Goal: Information Seeking & Learning: Understand process/instructions

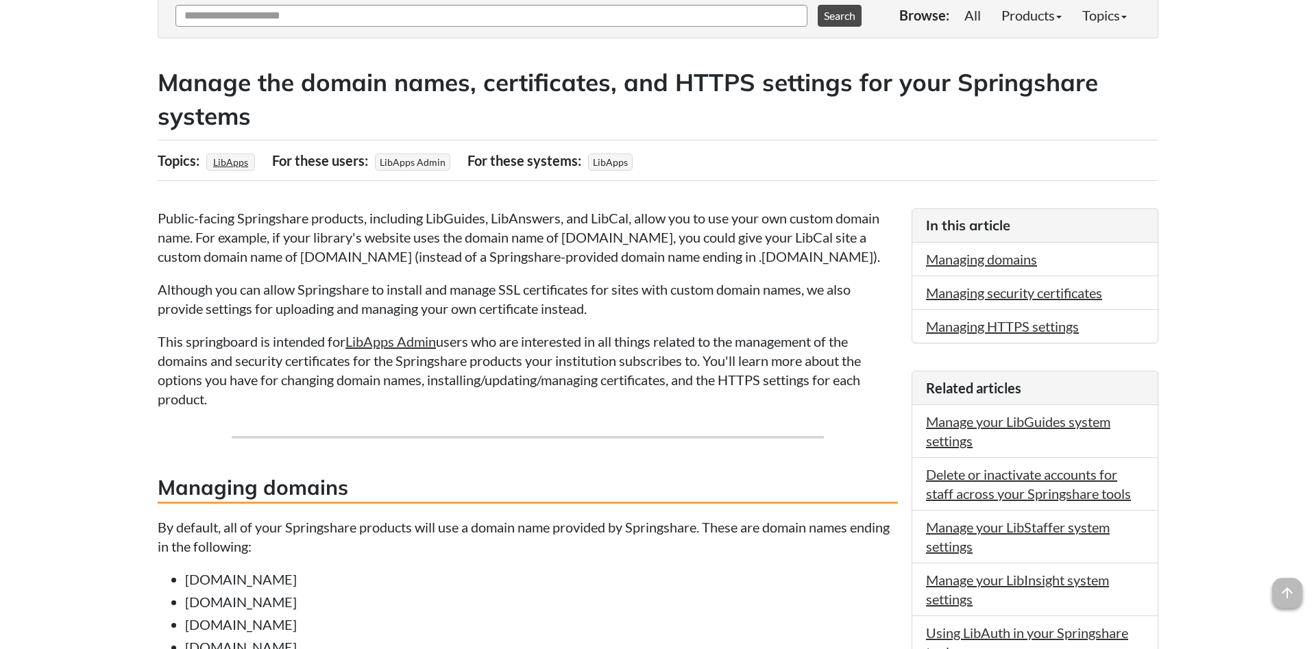
scroll to position [130, 0]
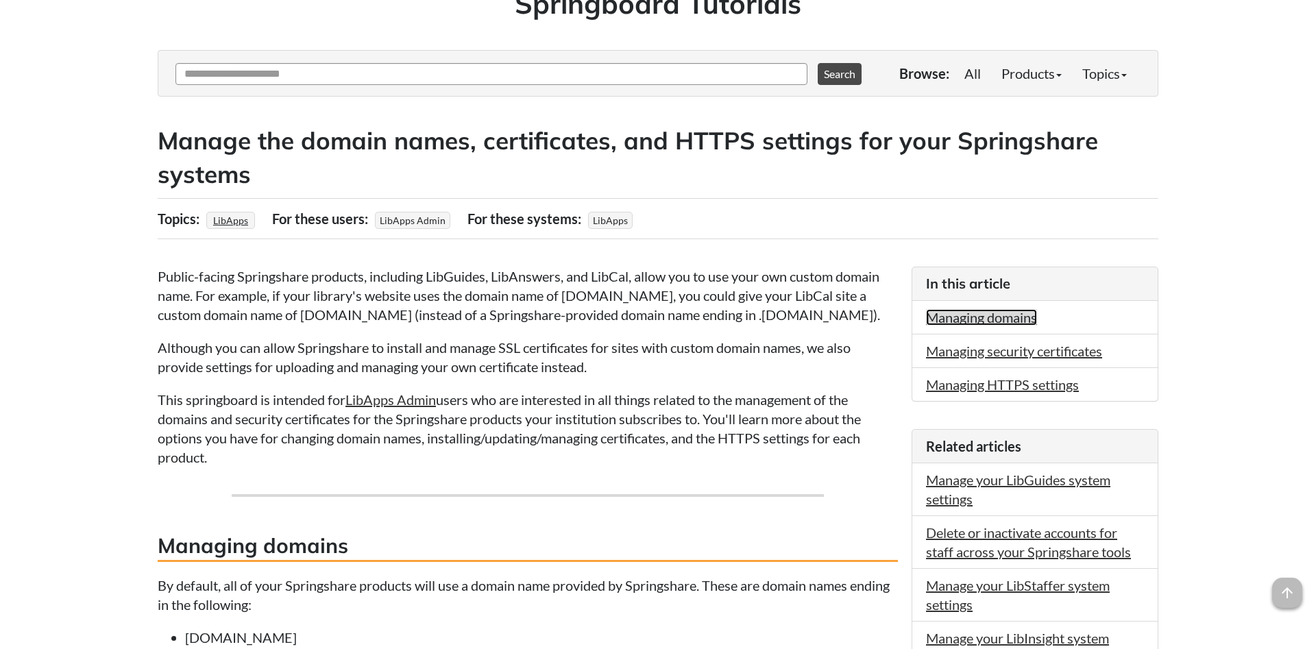
click at [998, 323] on link "Managing domains" at bounding box center [981, 317] width 111 height 16
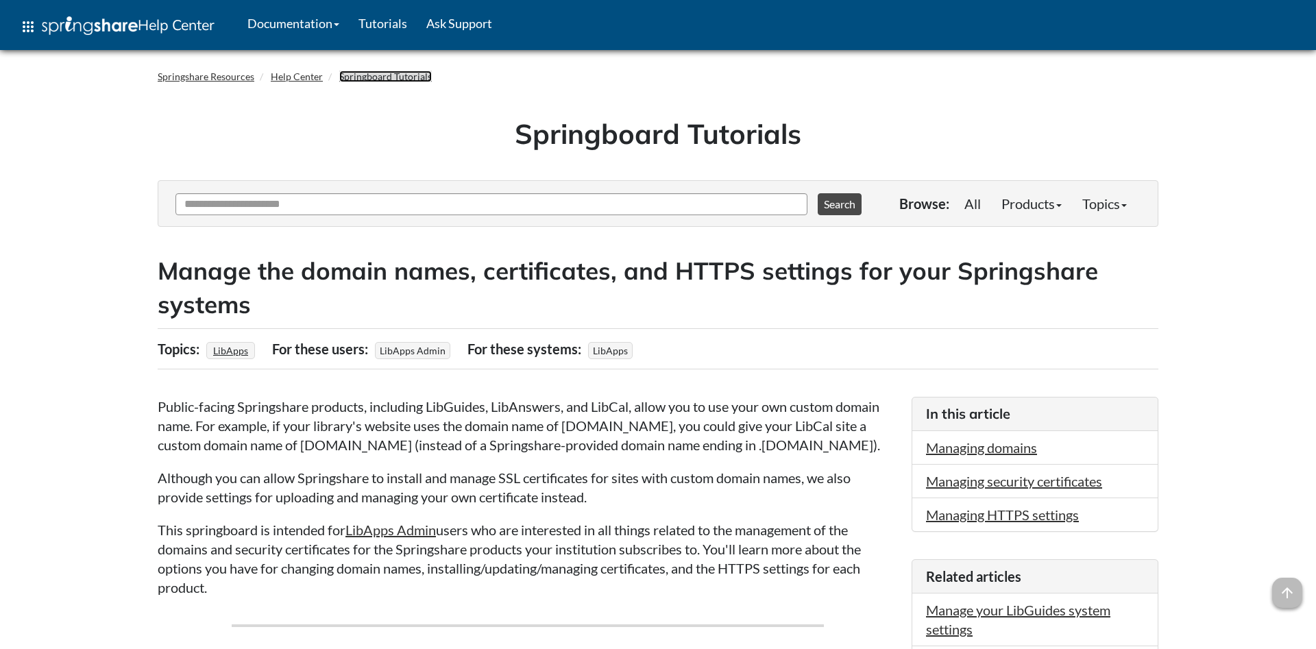
click at [371, 80] on link "Springboard Tutorials" at bounding box center [385, 77] width 93 height 12
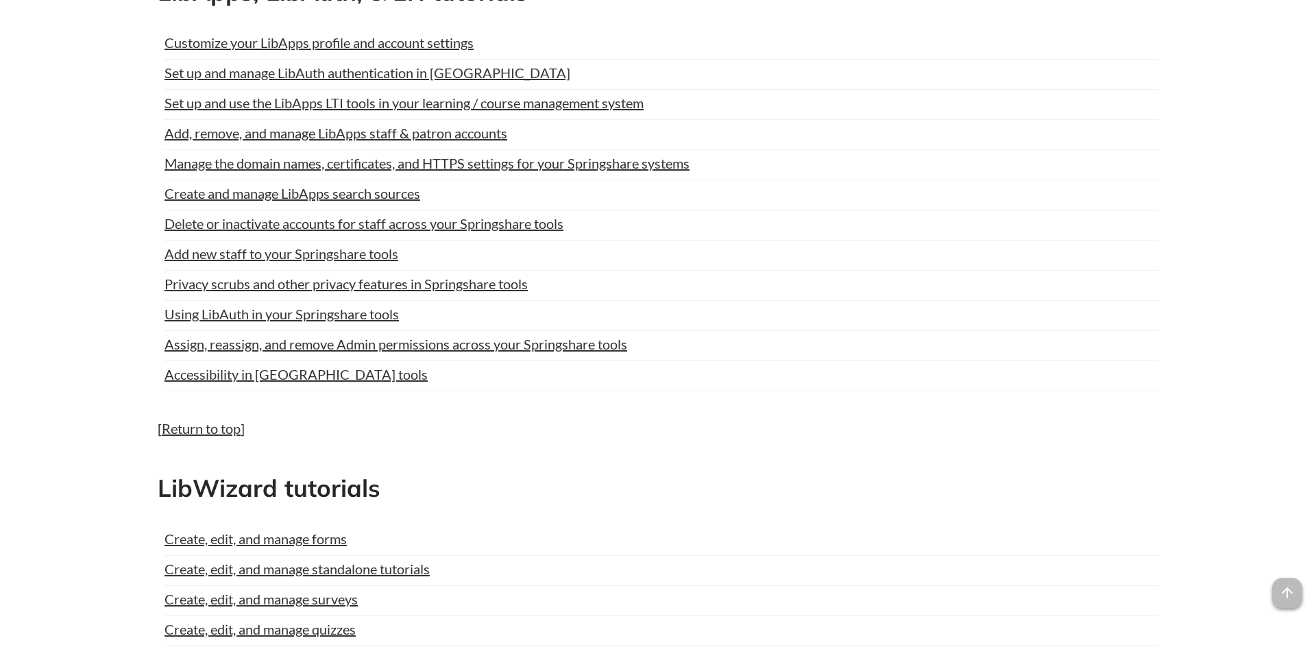
scroll to position [3914, 0]
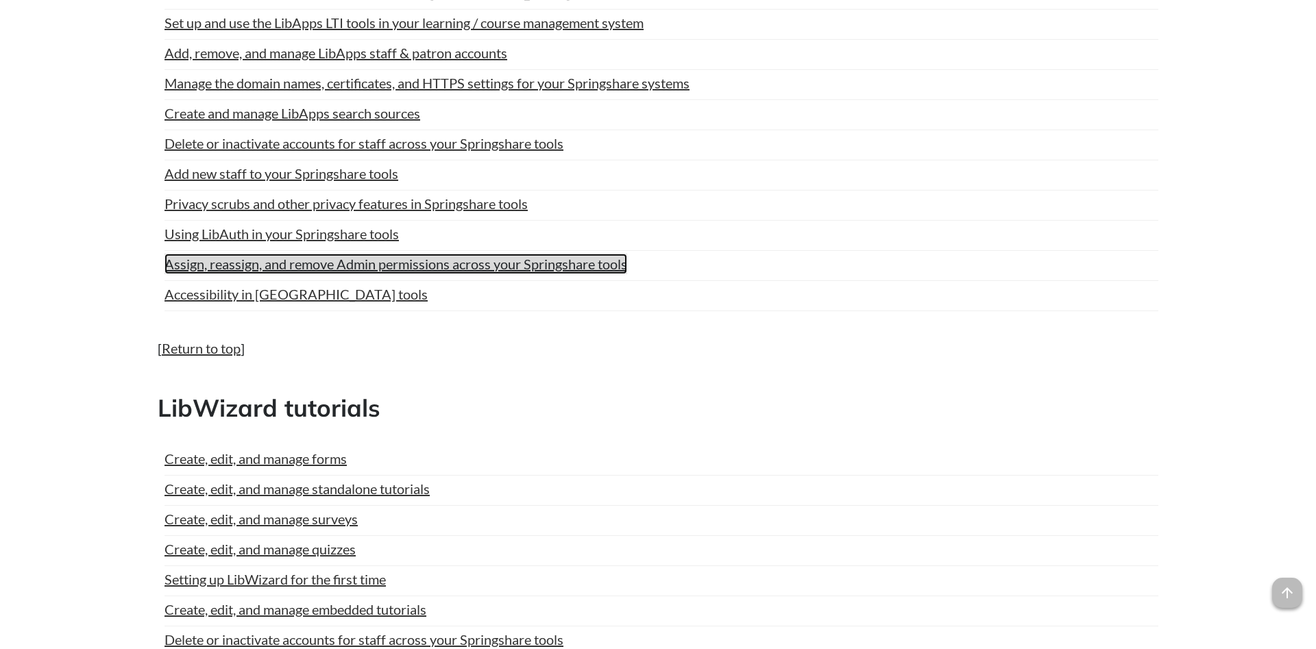
click at [530, 274] on link "Assign, reassign, and remove Admin permissions across your Springshare tools" at bounding box center [395, 264] width 463 height 21
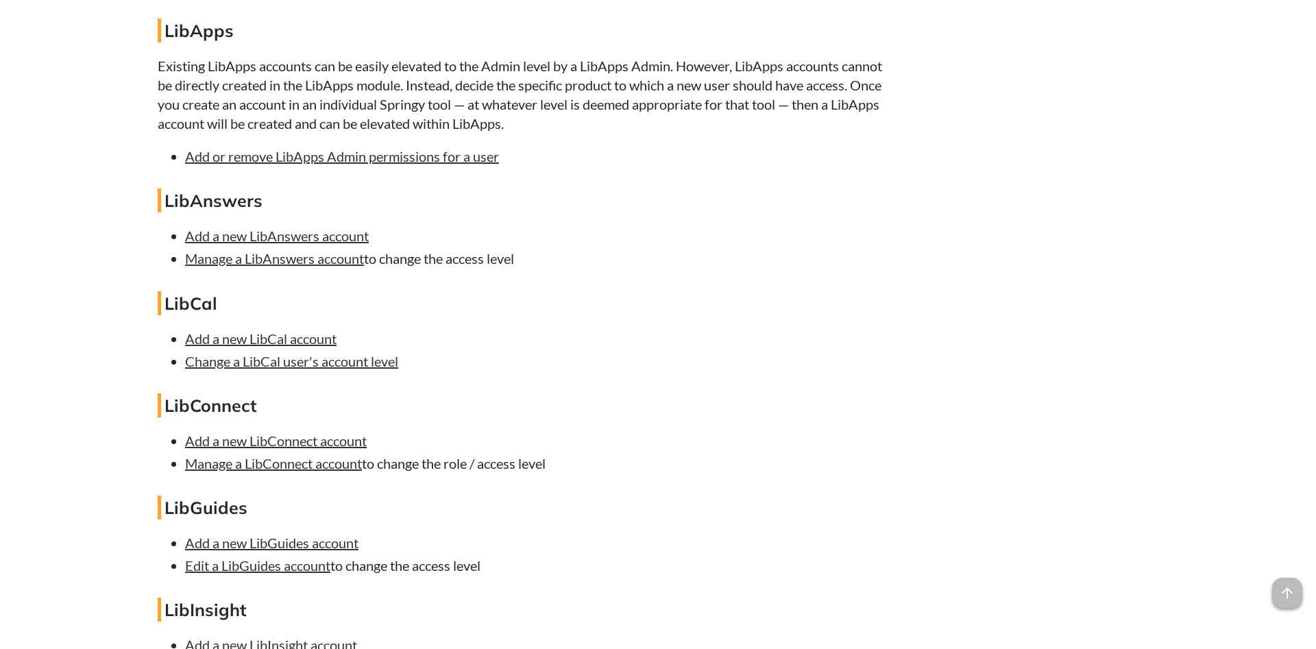
scroll to position [1863, 0]
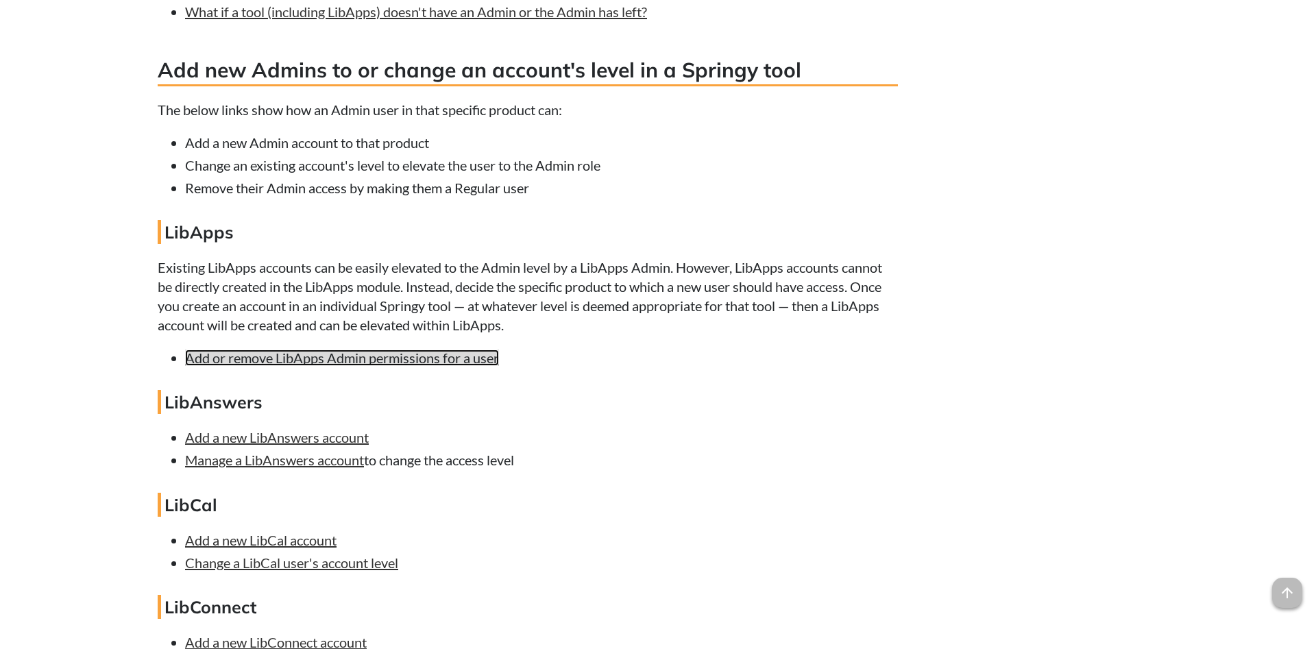
click at [402, 366] on link "Add or remove LibApps Admin permissions for a user" at bounding box center [342, 358] width 314 height 16
